Goal: Task Accomplishment & Management: Manage account settings

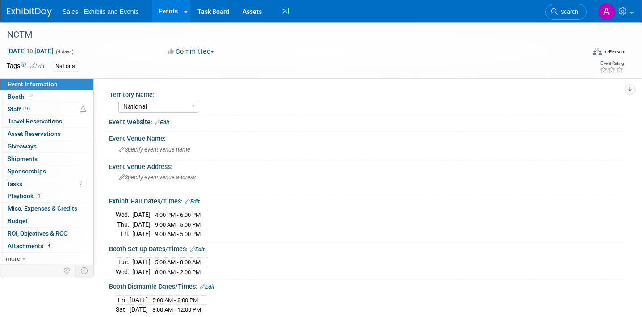
select select "National"
click at [38, 105] on link "9 Staff 9" at bounding box center [46, 109] width 93 height 12
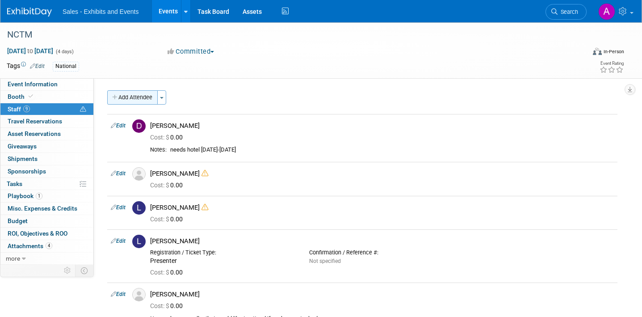
click at [135, 91] on button "Add Attendee" at bounding box center [132, 97] width 50 height 14
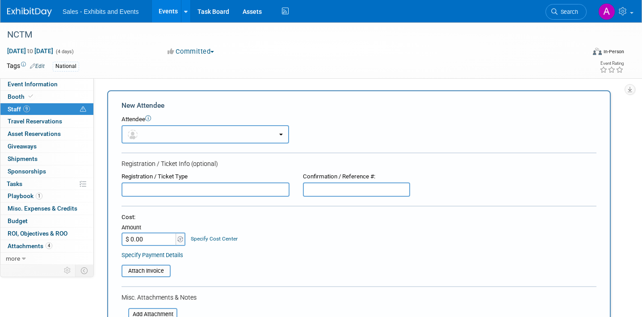
click at [192, 134] on button "button" at bounding box center [204, 134] width 167 height 18
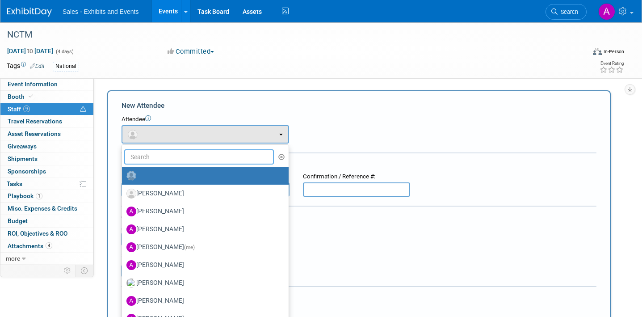
click at [176, 152] on input "text" at bounding box center [199, 156] width 150 height 15
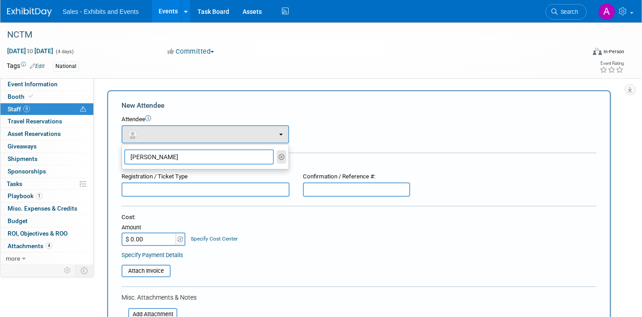
type input "[PERSON_NAME]"
click at [281, 158] on icon "button" at bounding box center [281, 157] width 7 height 6
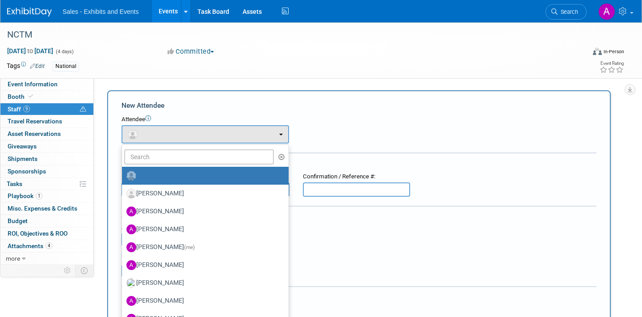
click at [425, 67] on div "National" at bounding box center [286, 67] width 466 height 10
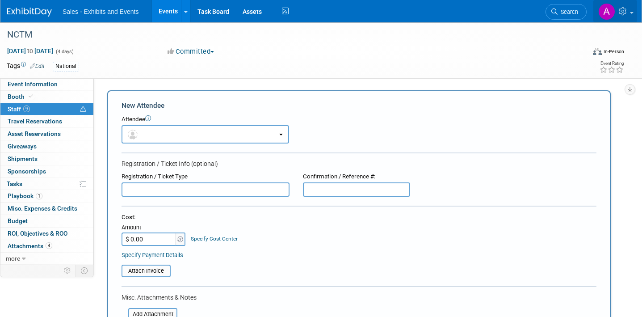
click at [628, 9] on icon at bounding box center [623, 11] width 10 height 8
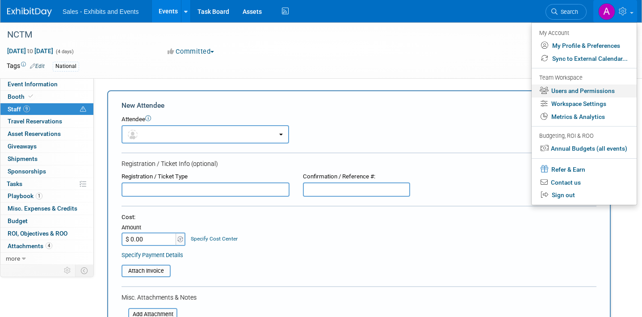
click at [588, 93] on link "Users and Permissions" at bounding box center [583, 90] width 105 height 13
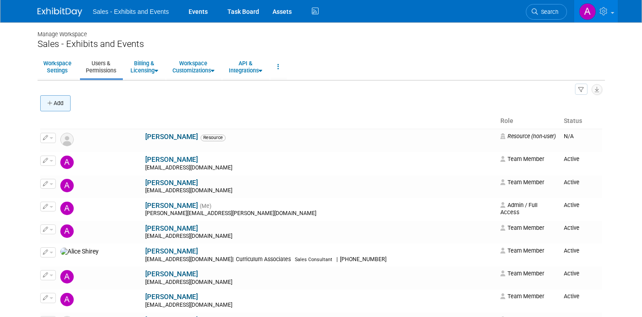
click at [58, 105] on button "Add" at bounding box center [55, 103] width 30 height 16
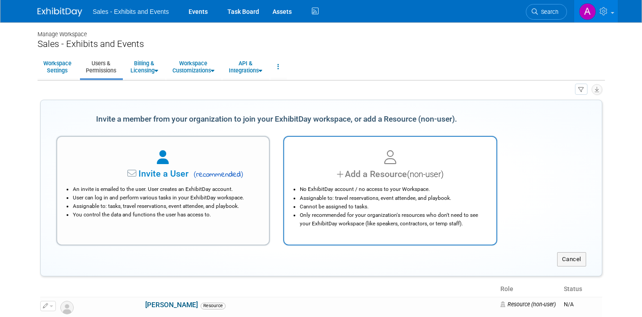
click at [351, 200] on li "Assignable to: travel reservations, event attendee, and playbook." at bounding box center [392, 198] width 185 height 8
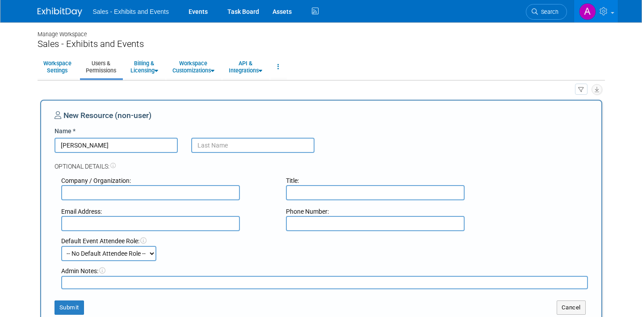
type input "Courtney"
type input "Woodberry"
click at [163, 225] on input "text" at bounding box center [150, 223] width 179 height 15
type input "cwoodberry@cainc.com"
click at [158, 189] on input "text" at bounding box center [150, 192] width 179 height 15
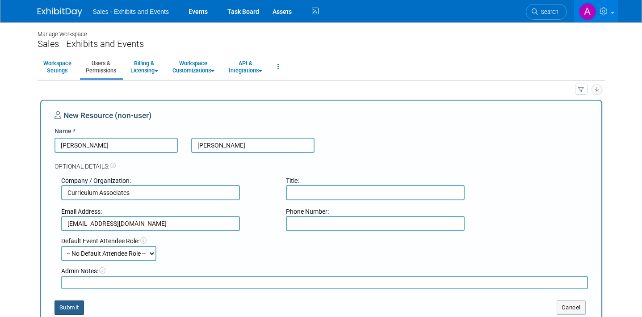
type input "Curriculum Associates"
click at [76, 307] on button "Submit" at bounding box center [68, 307] width 29 height 14
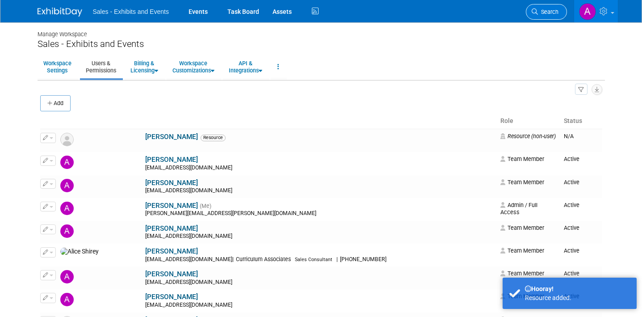
click at [539, 6] on link "Search" at bounding box center [545, 12] width 41 height 16
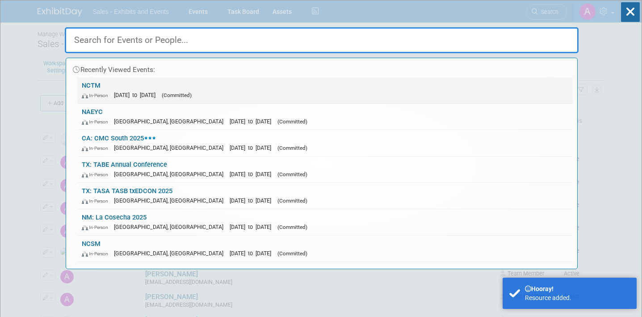
click at [243, 92] on div "In-Person Oct 15, 2025 to Oct 18, 2025 (Committed)" at bounding box center [325, 94] width 486 height 9
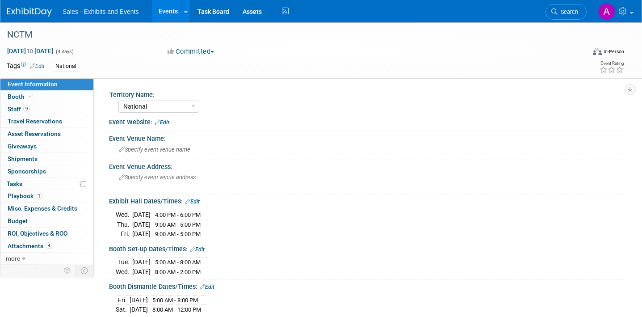
select select "National"
click at [46, 106] on link "9 Staff 9" at bounding box center [46, 109] width 93 height 12
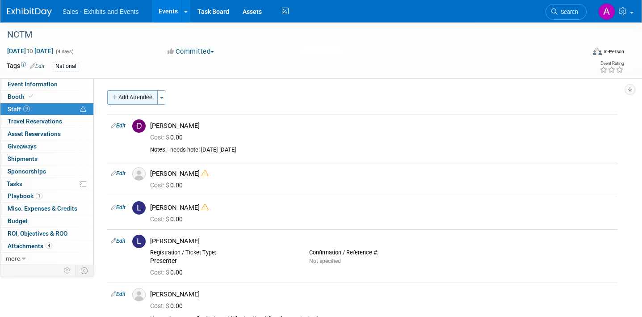
click at [154, 100] on button "Add Attendee" at bounding box center [132, 97] width 50 height 14
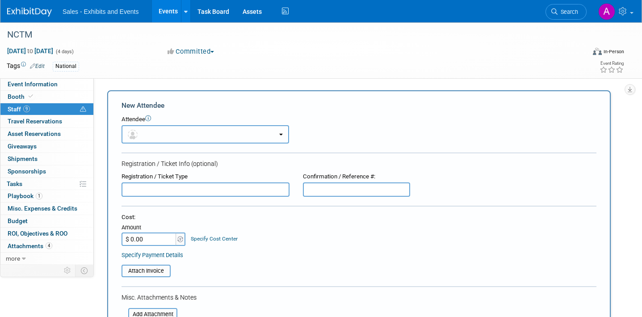
click at [200, 135] on button "button" at bounding box center [204, 134] width 167 height 18
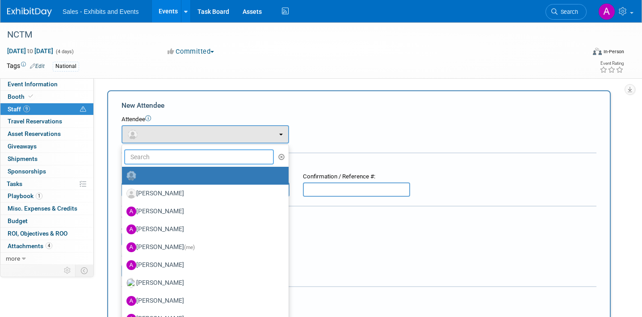
click at [190, 153] on input "text" at bounding box center [199, 156] width 150 height 15
type input "[PERSON_NAME]"
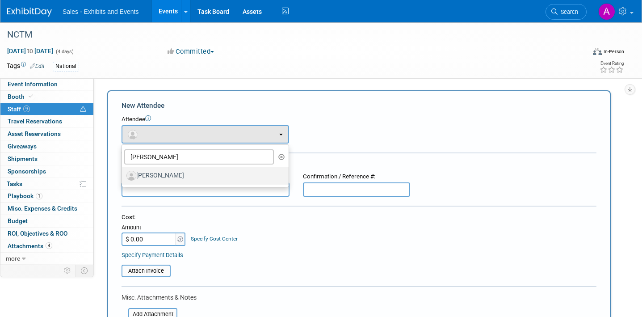
click at [187, 177] on label "Courtney Woodberry" at bounding box center [202, 175] width 153 height 14
click at [123, 177] on input "Courtney Woodberry" at bounding box center [120, 174] width 6 height 6
select select "4e743738-1226-47e0-b17c-fc7034b712b9"
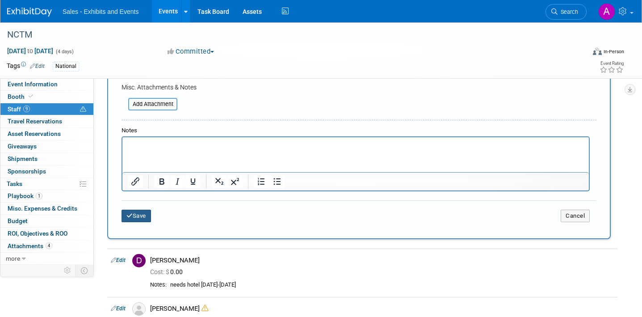
click at [138, 213] on button "Save" at bounding box center [135, 215] width 29 height 13
